Goal: Transaction & Acquisition: Purchase product/service

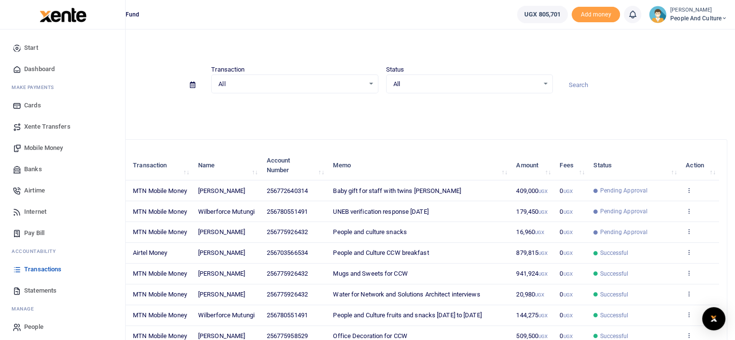
click at [52, 145] on span "Mobile Money" at bounding box center [43, 148] width 39 height 10
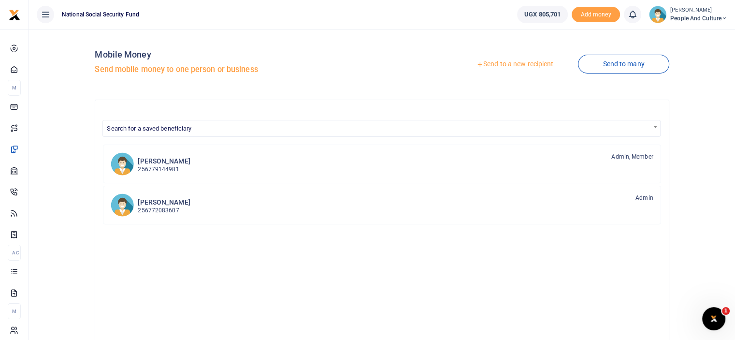
click at [526, 67] on link "Send to a new recipient" at bounding box center [515, 64] width 126 height 17
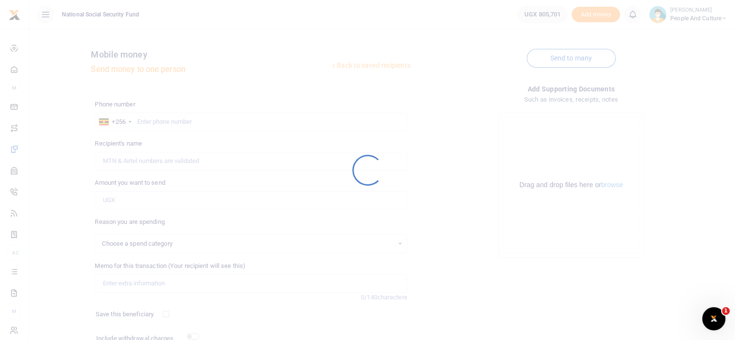
select select
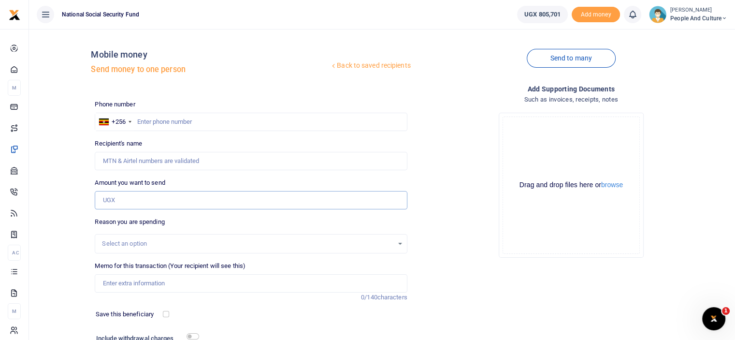
click at [150, 198] on input "Amount you want to send" at bounding box center [251, 200] width 312 height 18
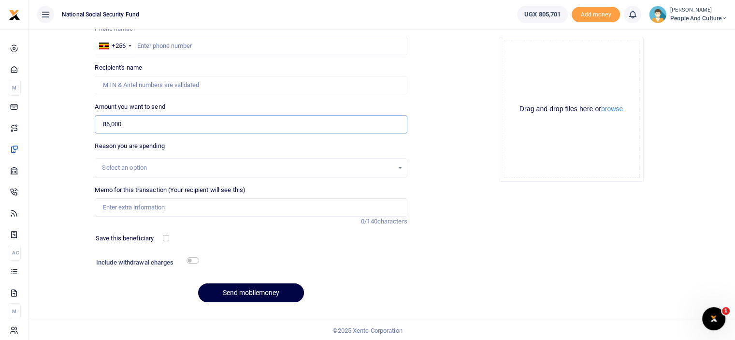
scroll to position [78, 0]
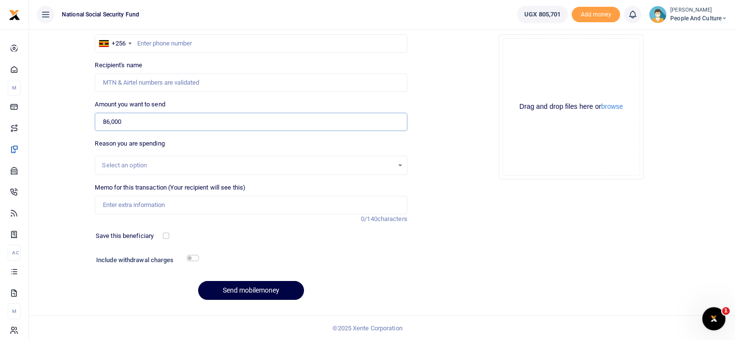
type input "86,000"
click at [194, 257] on input "checkbox" at bounding box center [193, 258] width 13 height 6
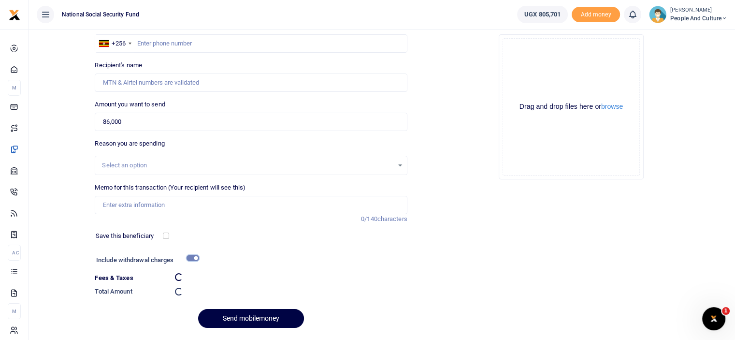
checkbox input "false"
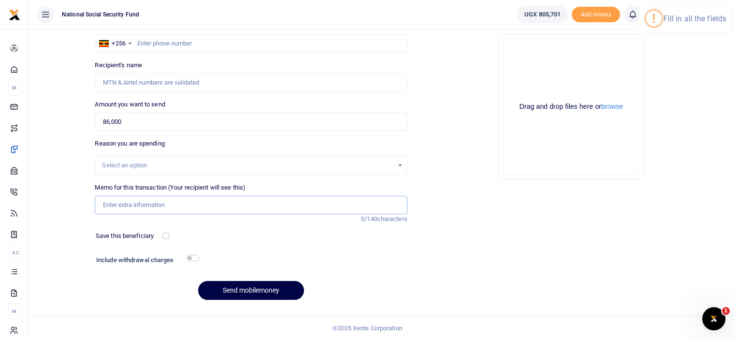
click at [160, 204] on input "Memo for this transaction (Your recipient will see this)" at bounding box center [251, 205] width 312 height 18
paste input "Parking and road toll fees"
type input "Parking and road toll fees"
click at [620, 106] on button "browse" at bounding box center [612, 106] width 22 height 7
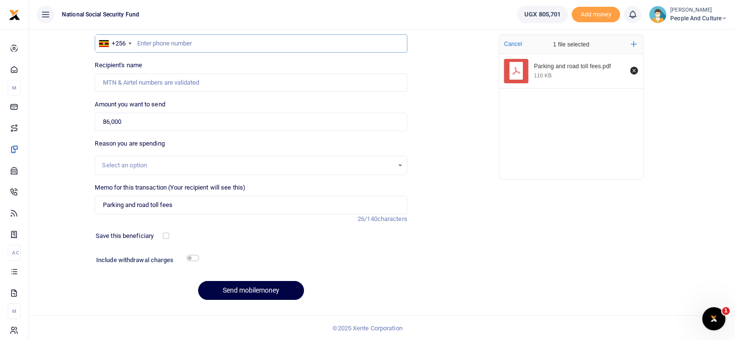
click at [170, 43] on input "text" at bounding box center [251, 43] width 312 height 18
type input "0752366445"
click at [192, 256] on input "checkbox" at bounding box center [193, 258] width 13 height 6
checkbox input "true"
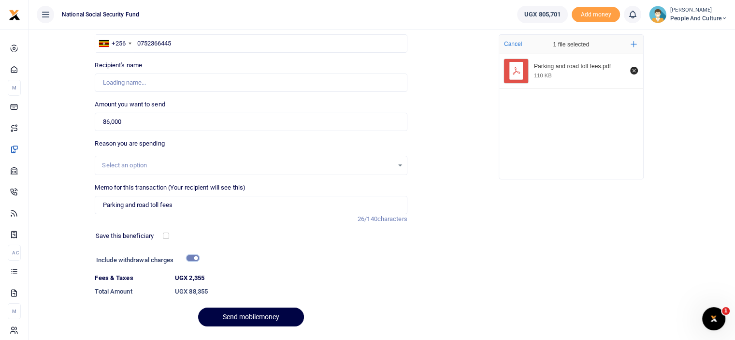
type input "[PERSON_NAME]"
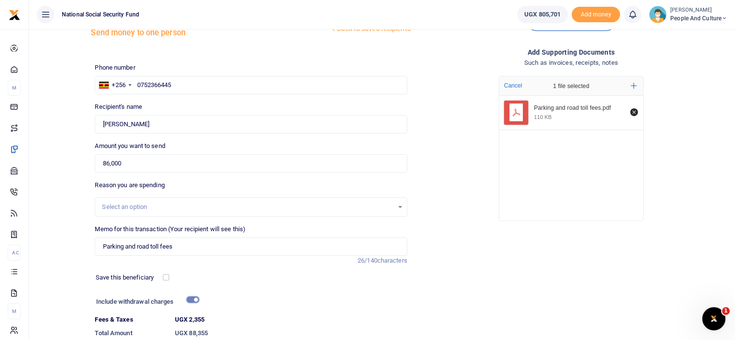
scroll to position [105, 0]
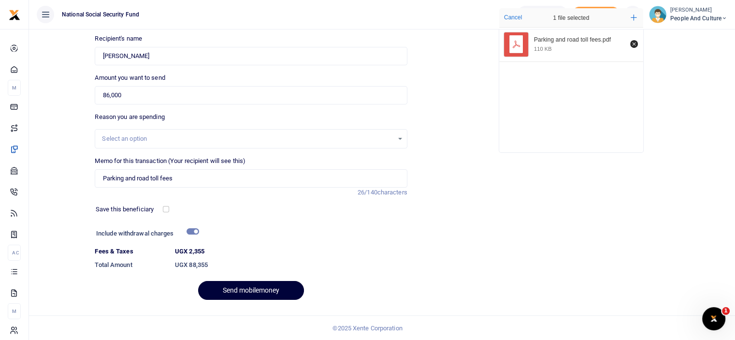
click at [248, 287] on button "Send mobilemoney" at bounding box center [251, 290] width 106 height 19
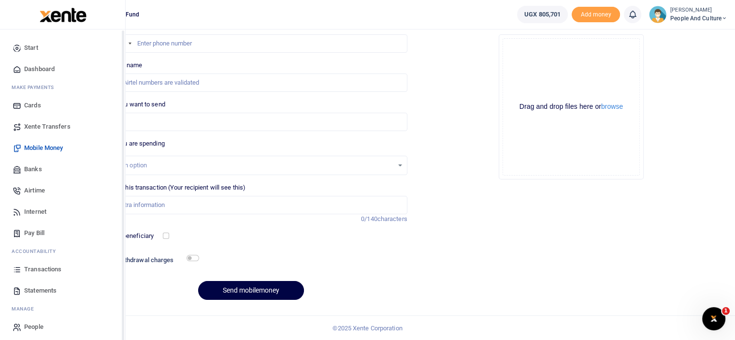
click at [46, 269] on span "Transactions" at bounding box center [42, 269] width 37 height 10
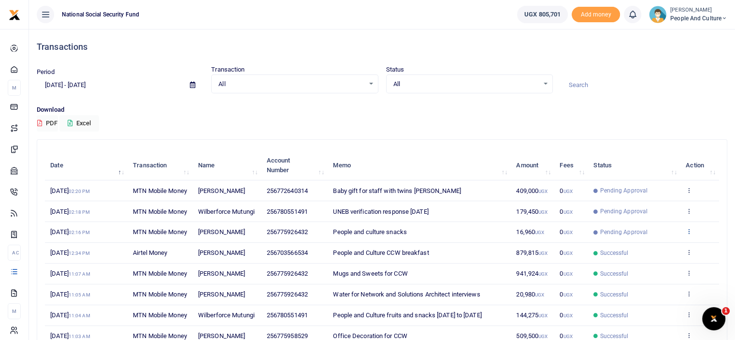
click at [692, 234] on icon at bounding box center [689, 231] width 6 height 7
click at [691, 214] on icon at bounding box center [689, 210] width 6 height 7
click at [659, 246] on link "View details" at bounding box center [653, 241] width 76 height 14
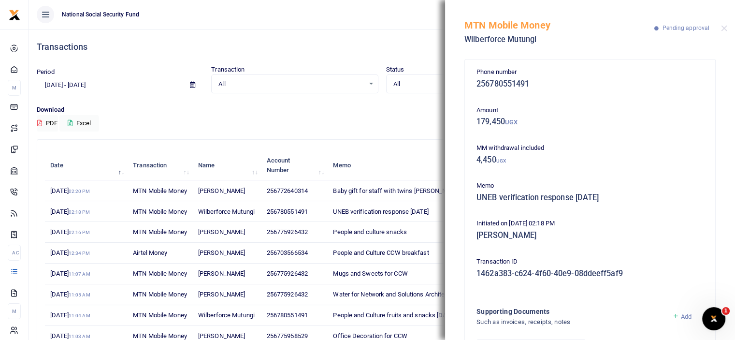
scroll to position [106, 0]
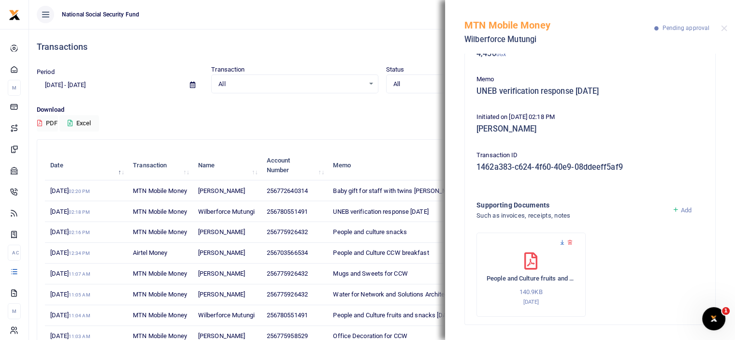
click at [561, 242] on icon at bounding box center [562, 242] width 6 height 6
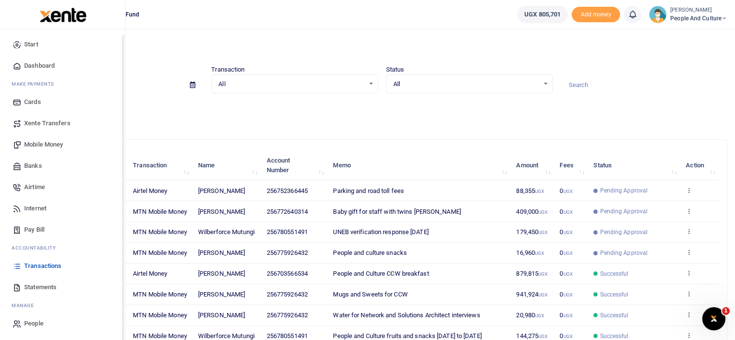
scroll to position [4, 0]
click at [46, 143] on span "Mobile Money" at bounding box center [43, 144] width 39 height 10
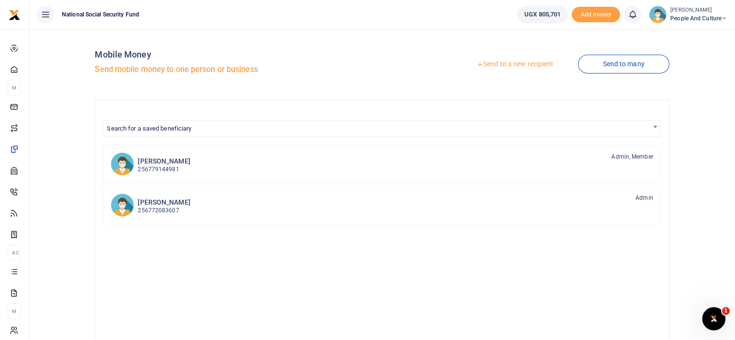
click at [492, 63] on link "Send to a new recipient" at bounding box center [515, 64] width 126 height 17
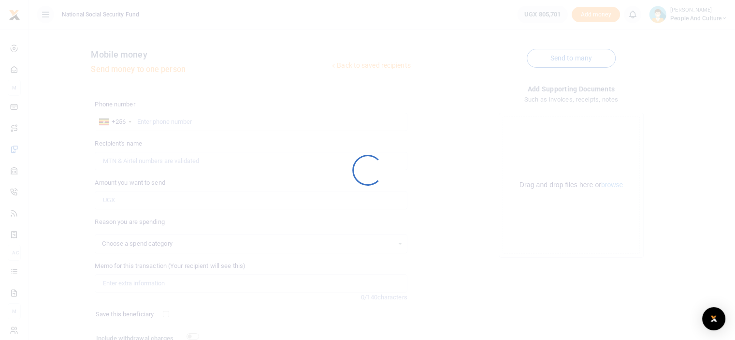
select select
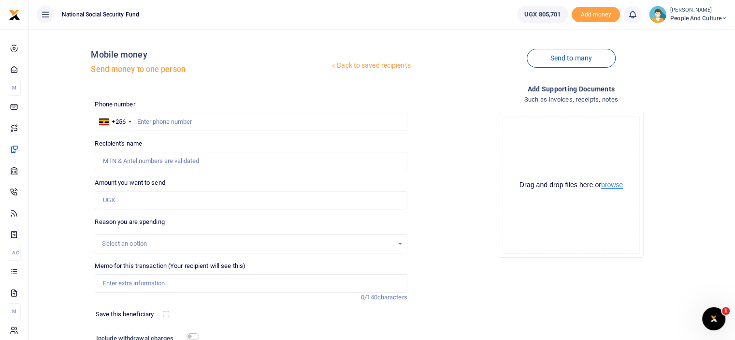
click at [617, 187] on button "browse" at bounding box center [612, 184] width 22 height 7
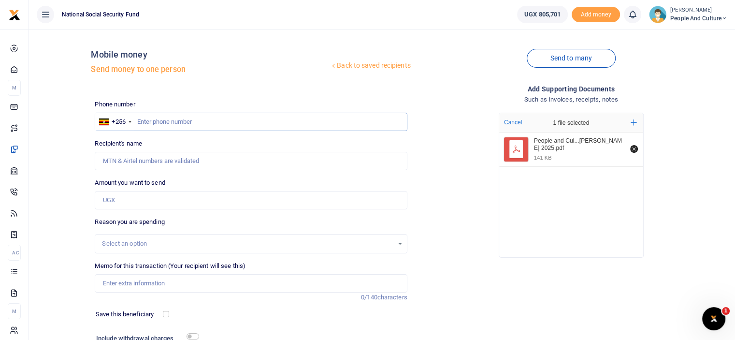
click at [171, 123] on input "text" at bounding box center [251, 122] width 312 height 18
type input "0780551491"
type input "Wilberforce Mutungi"
type input "0780551491"
click at [135, 195] on input "Amount you want to send" at bounding box center [251, 200] width 312 height 18
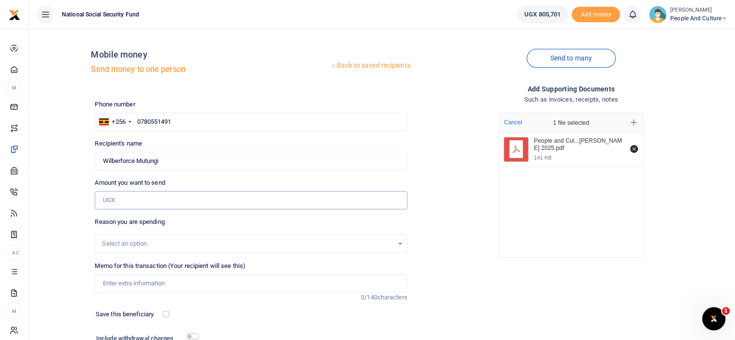
type input "175,000"
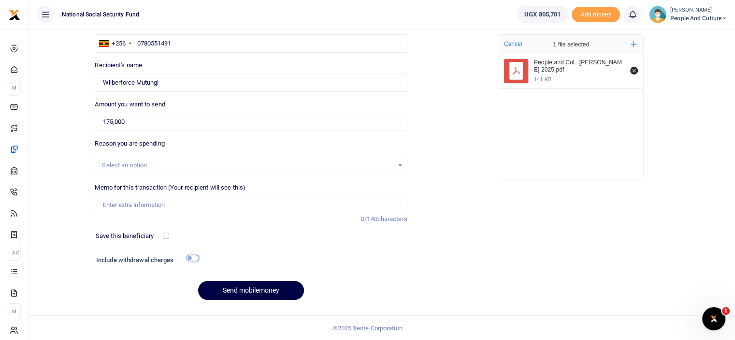
click at [195, 256] on input "checkbox" at bounding box center [193, 258] width 13 height 6
checkbox input "true"
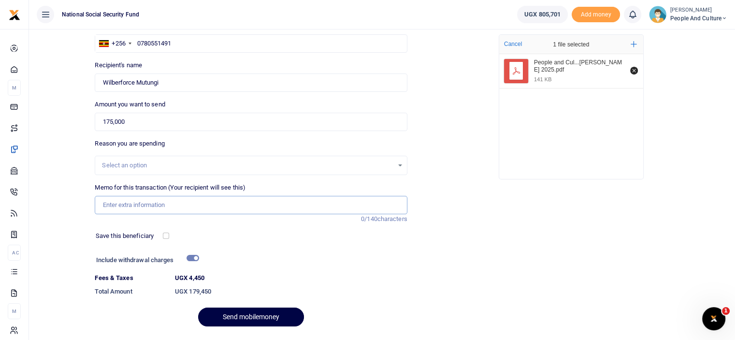
click at [194, 197] on input "Memo for this transaction (Your recipient will see this)" at bounding box center [251, 205] width 312 height 18
paste input "People and Culture fruits and snacks 29th September to 3rd October 2025"
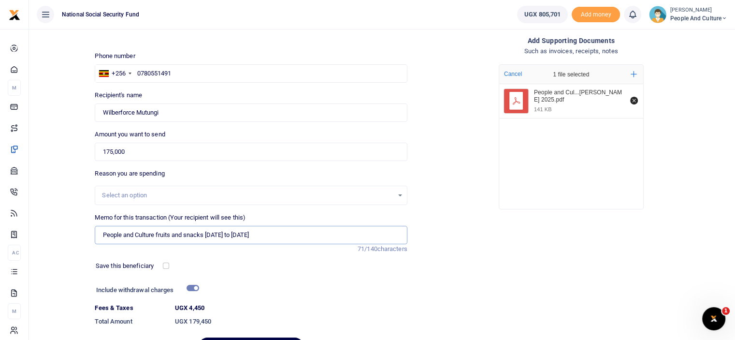
scroll to position [97, 0]
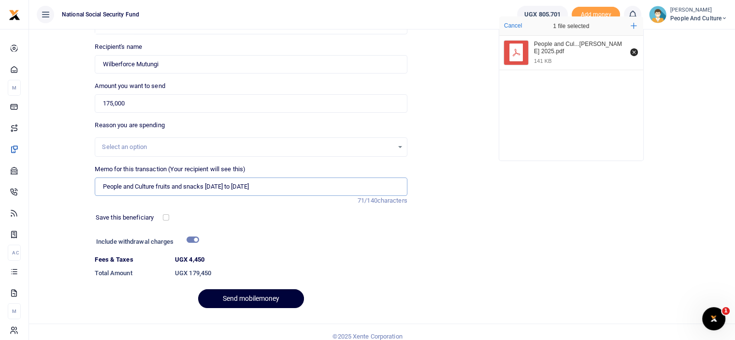
type input "People and Culture fruits and snacks 29th September to 3rd October 2025"
click at [254, 299] on button "Send mobilemoney" at bounding box center [251, 298] width 106 height 19
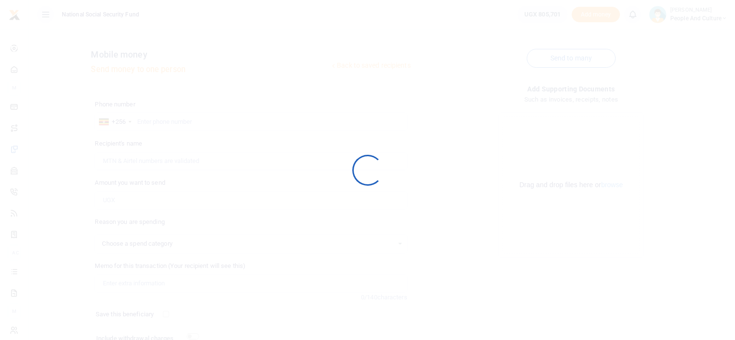
scroll to position [78, 0]
select select
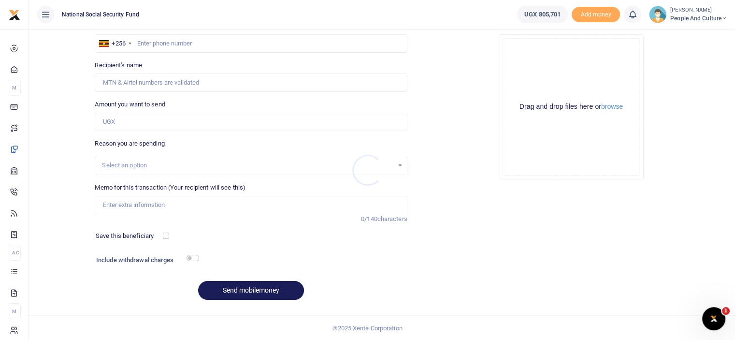
scroll to position [0, 0]
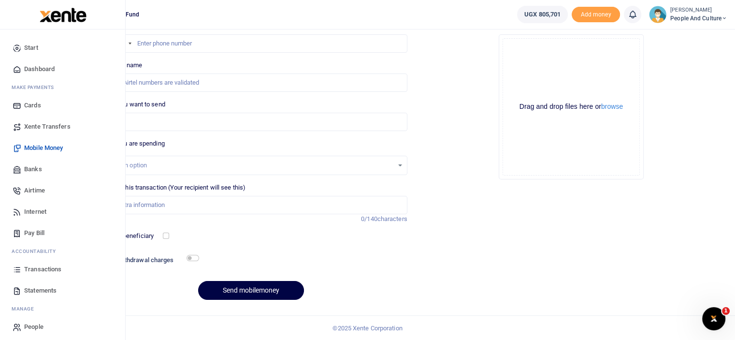
click at [41, 271] on span "Transactions" at bounding box center [42, 269] width 37 height 10
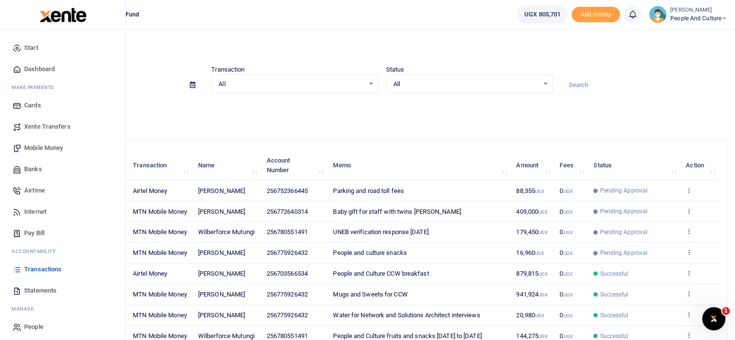
click at [41, 269] on span "Transactions" at bounding box center [42, 269] width 37 height 10
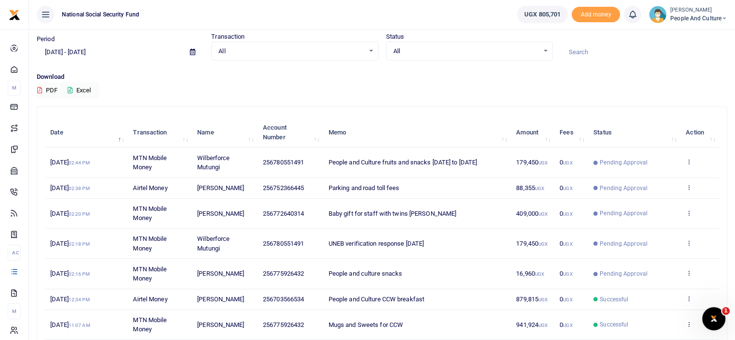
scroll to position [48, 0]
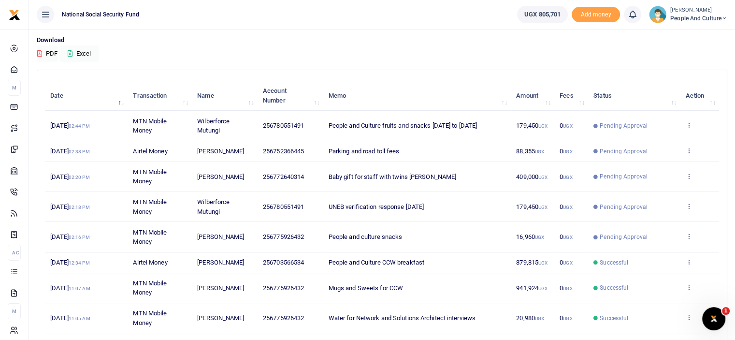
scroll to position [97, 0]
